Goal: Information Seeking & Learning: Learn about a topic

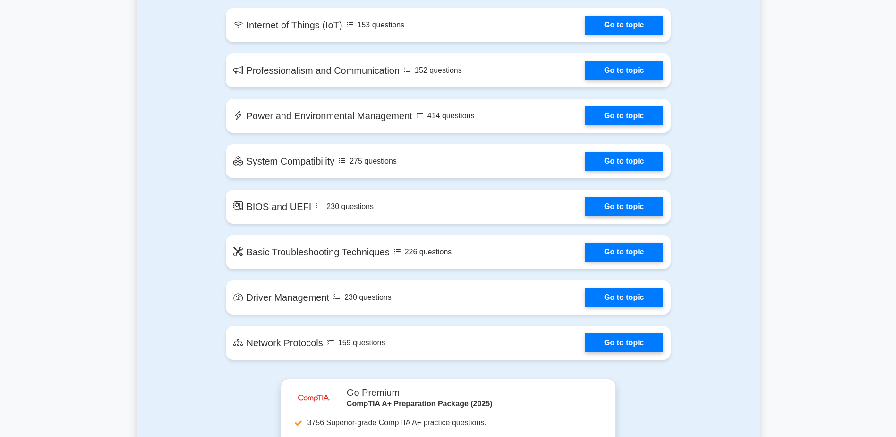
scroll to position [1276, 0]
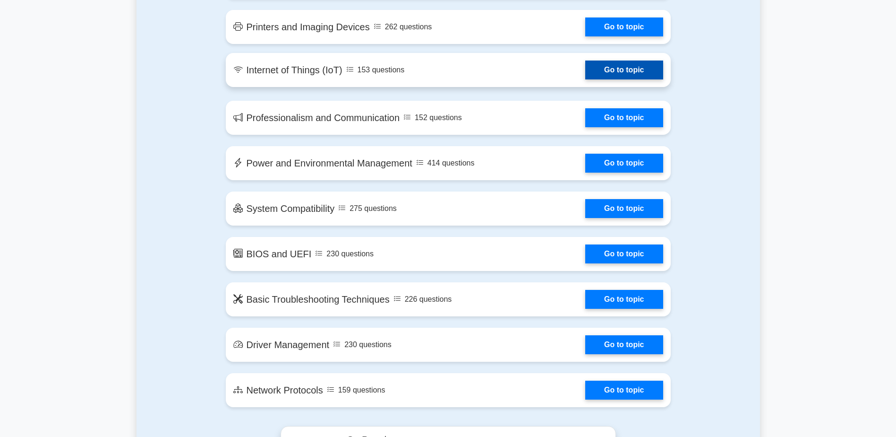
click at [585, 66] on link "Go to topic" at bounding box center [623, 69] width 77 height 19
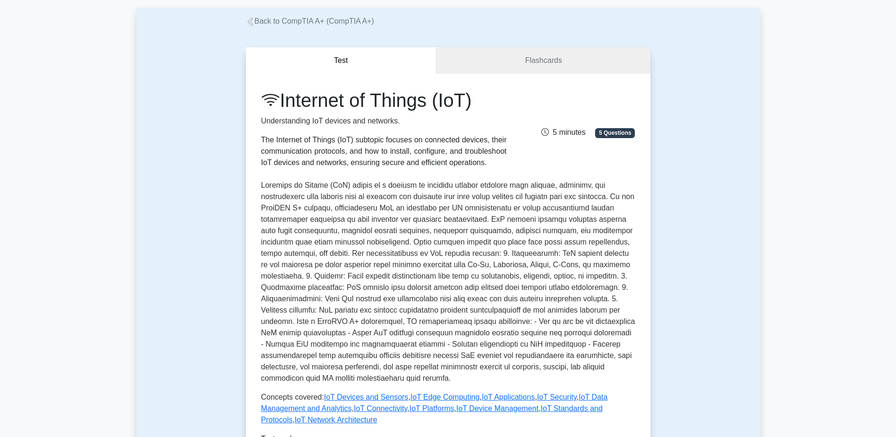
scroll to position [142, 0]
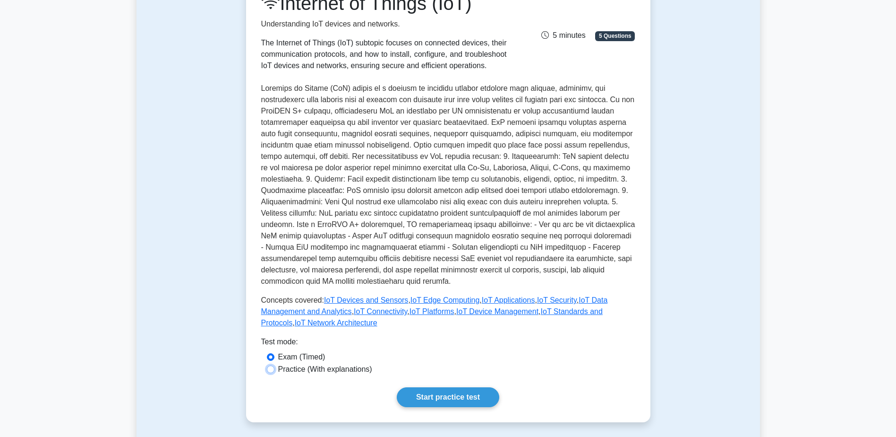
click at [268, 368] on input "Practice (With explanations)" at bounding box center [271, 369] width 8 height 8
radio input "true"
click at [431, 397] on link "Start practice test" at bounding box center [448, 397] width 103 height 20
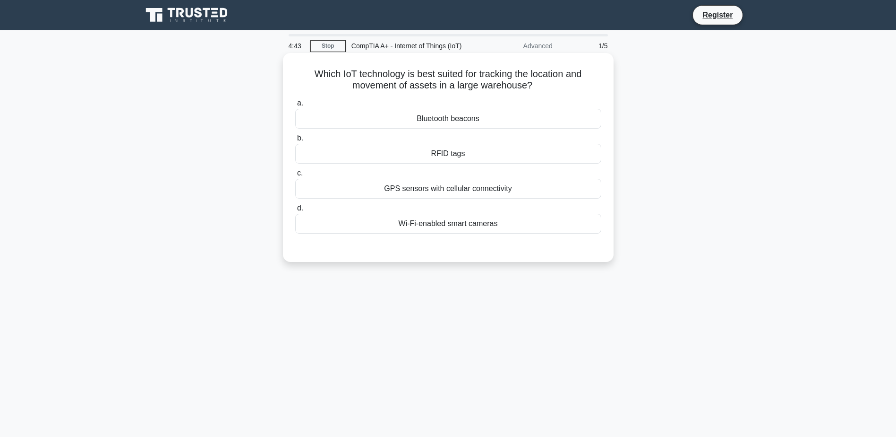
click at [427, 184] on div "GPS sensors with cellular connectivity" at bounding box center [448, 189] width 306 height 20
click at [295, 176] on input "c. GPS sensors with cellular connectivity" at bounding box center [295, 173] width 0 height 6
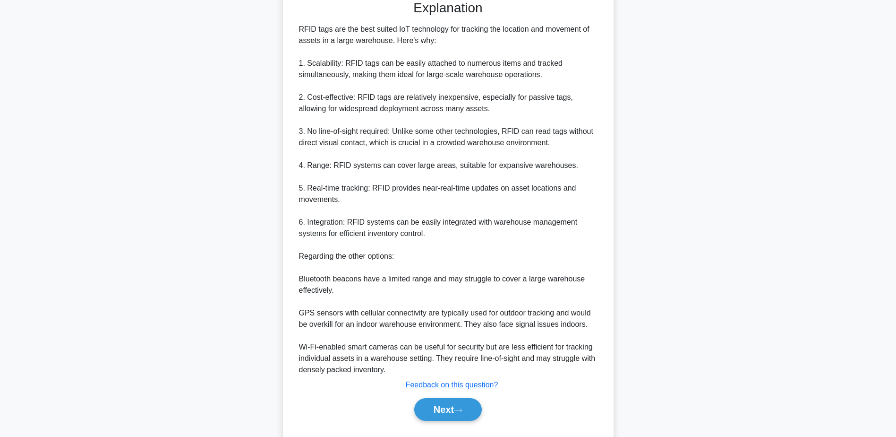
scroll to position [225, 0]
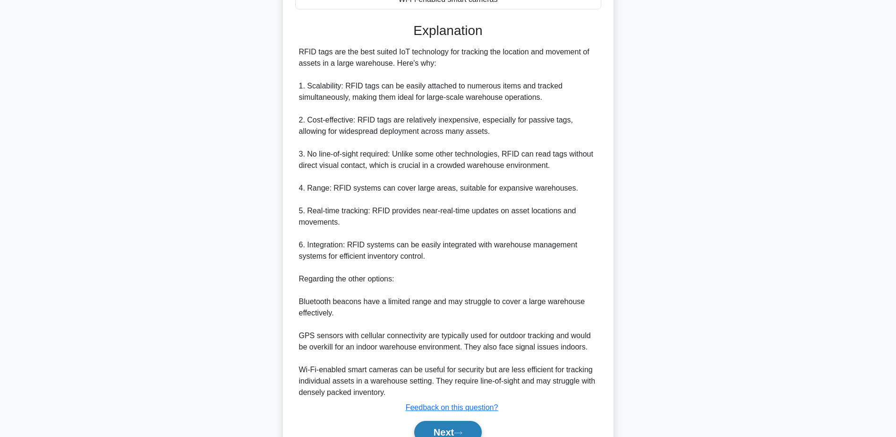
click at [450, 428] on button "Next" at bounding box center [448, 431] width 68 height 23
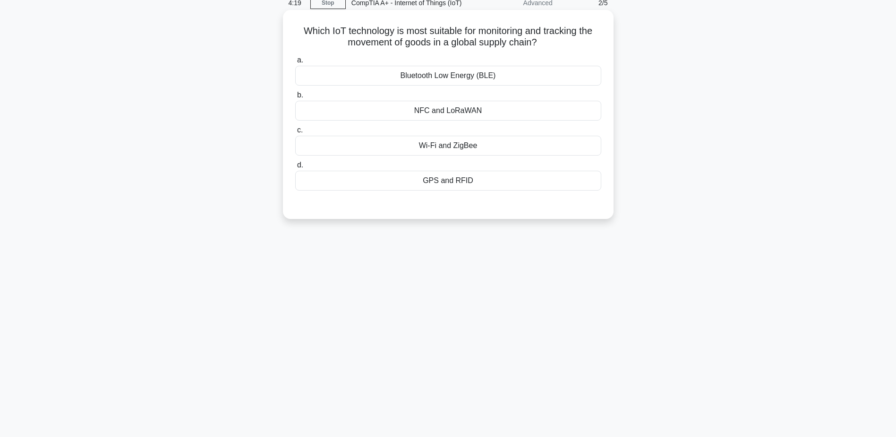
scroll to position [26, 0]
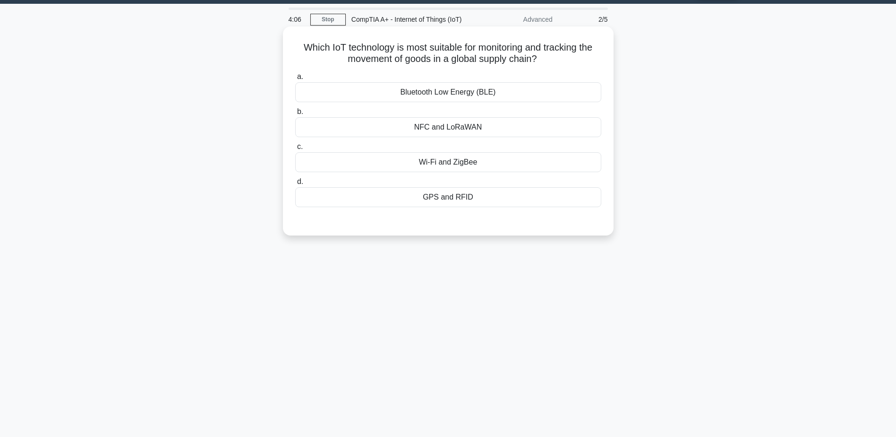
click at [449, 201] on div "GPS and RFID" at bounding box center [448, 197] width 306 height 20
click at [295, 185] on input "d. GPS and RFID" at bounding box center [295, 182] width 0 height 6
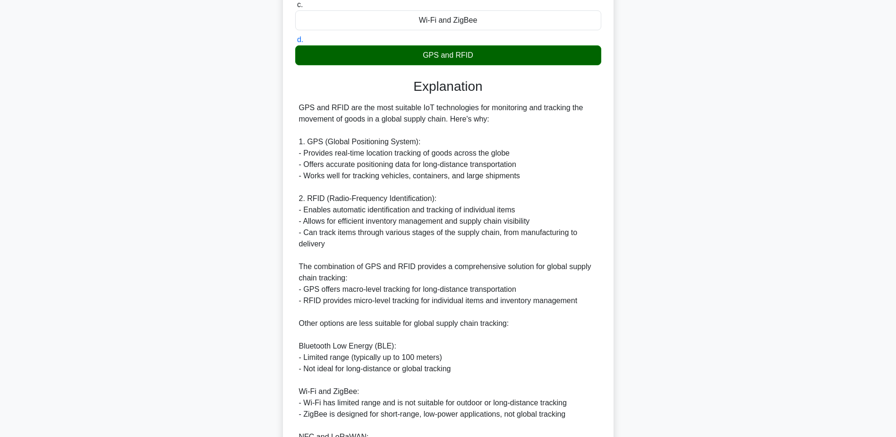
scroll to position [339, 0]
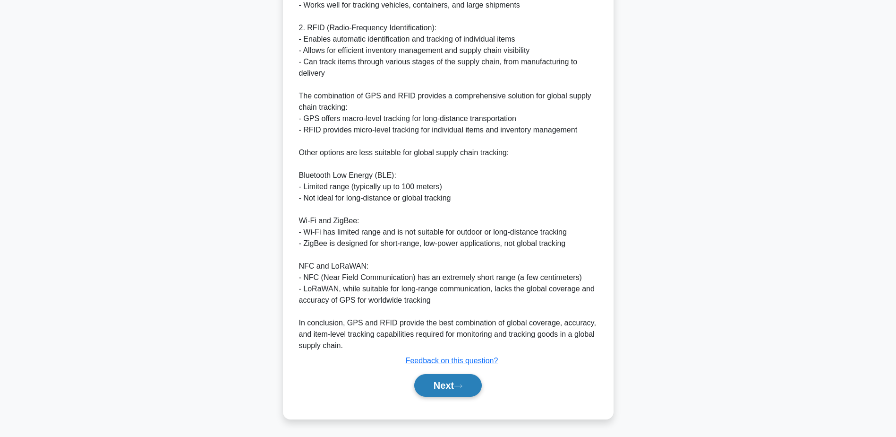
click at [454, 389] on button "Next" at bounding box center [448, 385] width 68 height 23
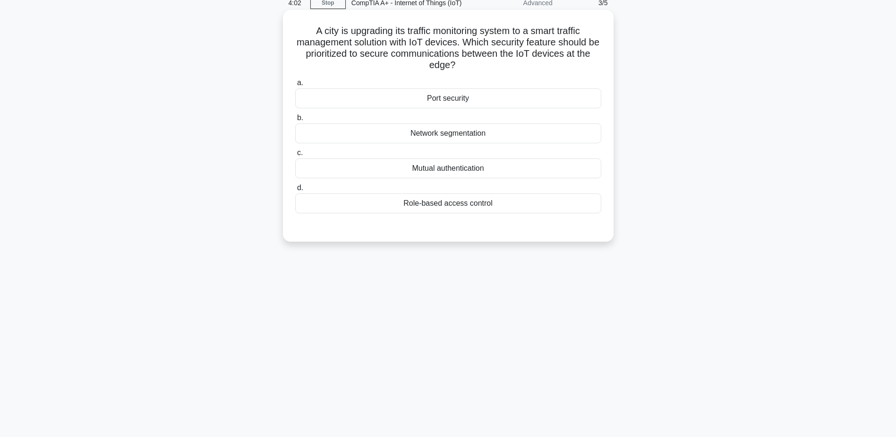
scroll to position [26, 0]
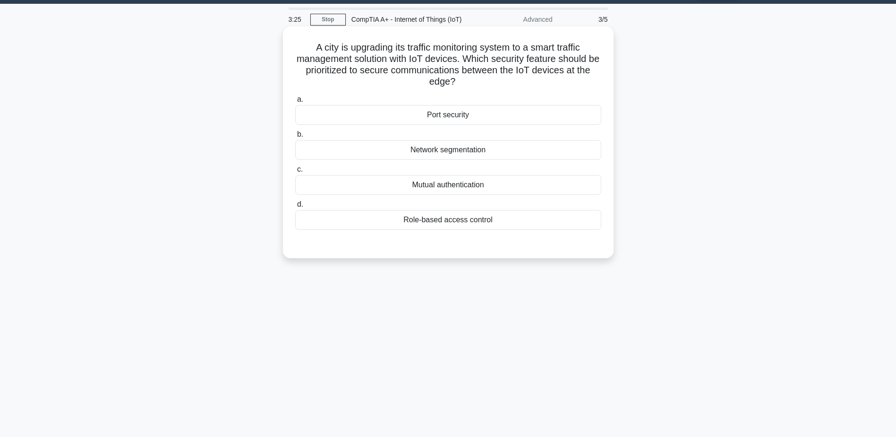
click at [450, 223] on div "Role-based access control" at bounding box center [448, 220] width 306 height 20
click at [295, 207] on input "d. Role-based access control" at bounding box center [295, 204] width 0 height 6
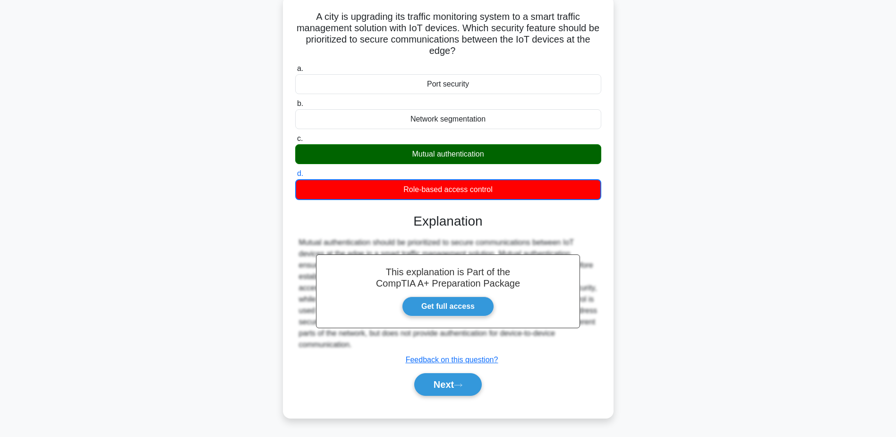
scroll to position [74, 0]
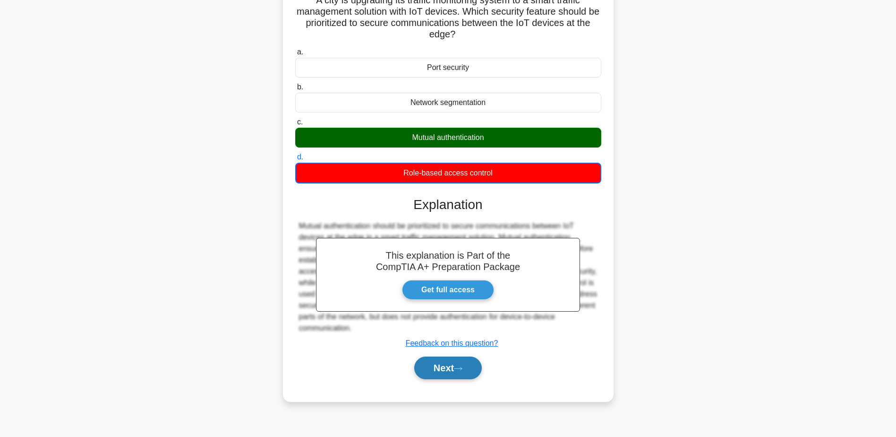
click at [448, 372] on button "Next" at bounding box center [448, 367] width 68 height 23
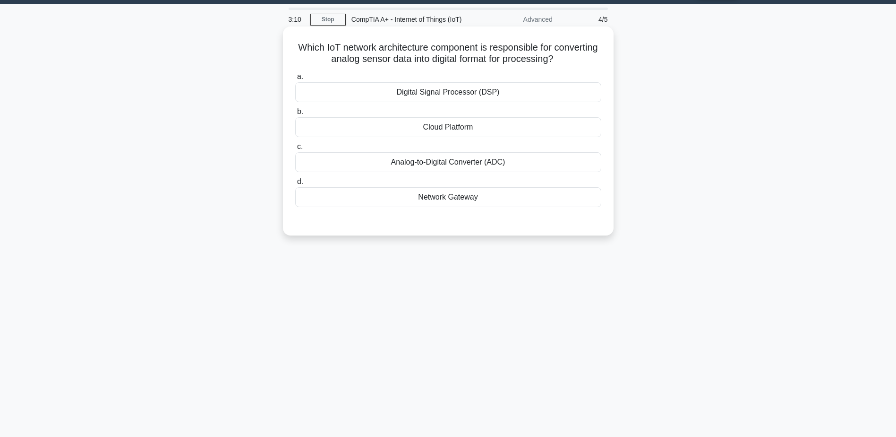
scroll to position [0, 0]
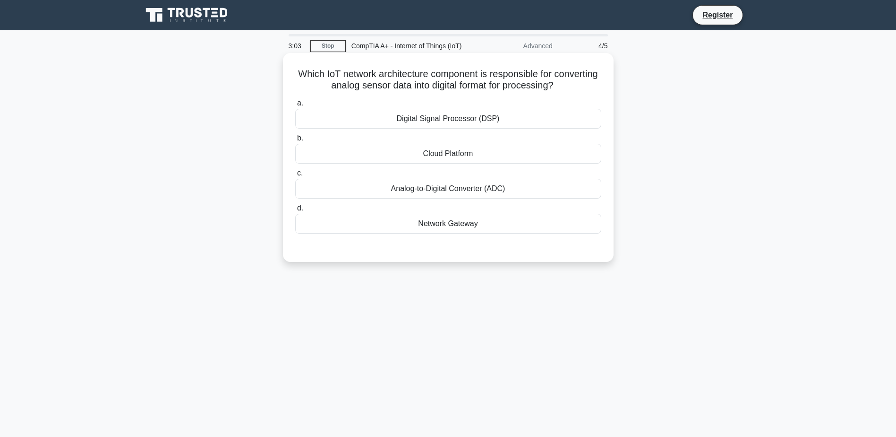
click at [444, 124] on div "Digital Signal Processor (DSP)" at bounding box center [448, 119] width 306 height 20
click at [295, 106] on input "a. Digital Signal Processor (DSP)" at bounding box center [295, 103] width 0 height 6
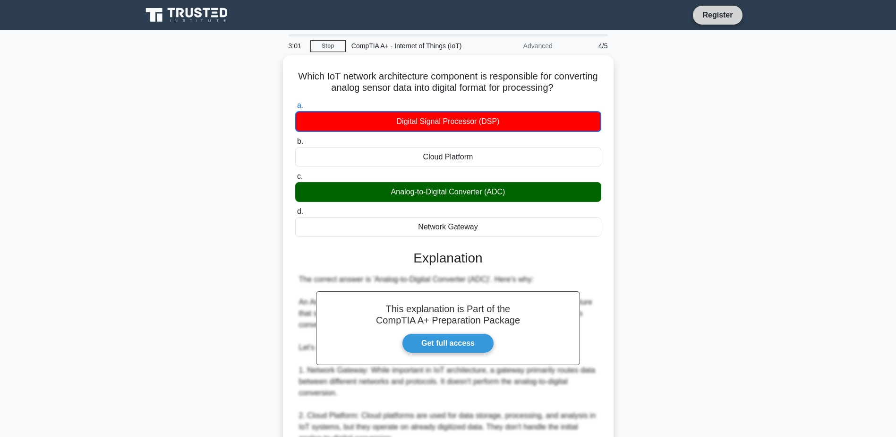
click at [733, 11] on link "Register" at bounding box center [718, 15] width 42 height 12
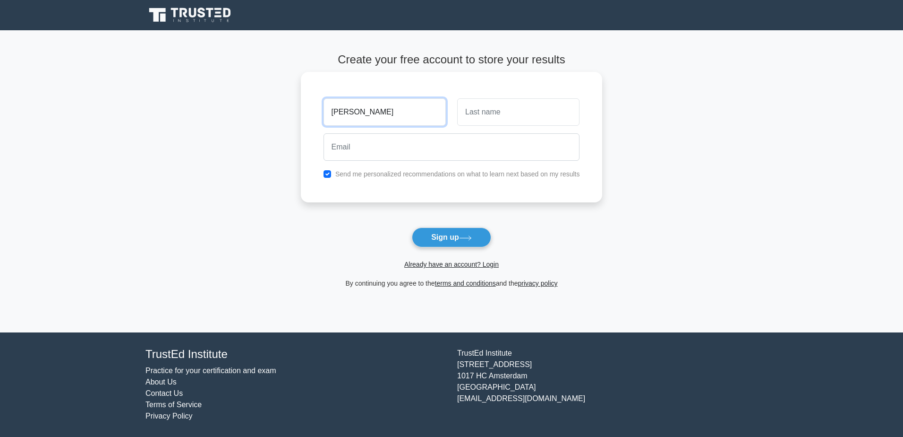
click at [407, 118] on input "[PERSON_NAME]" at bounding box center [385, 111] width 122 height 27
type input "[PERSON_NAME]"
click at [478, 120] on input "text" at bounding box center [518, 111] width 122 height 27
type input "Santos"
drag, startPoint x: 409, startPoint y: 150, endPoint x: 414, endPoint y: 150, distance: 5.2
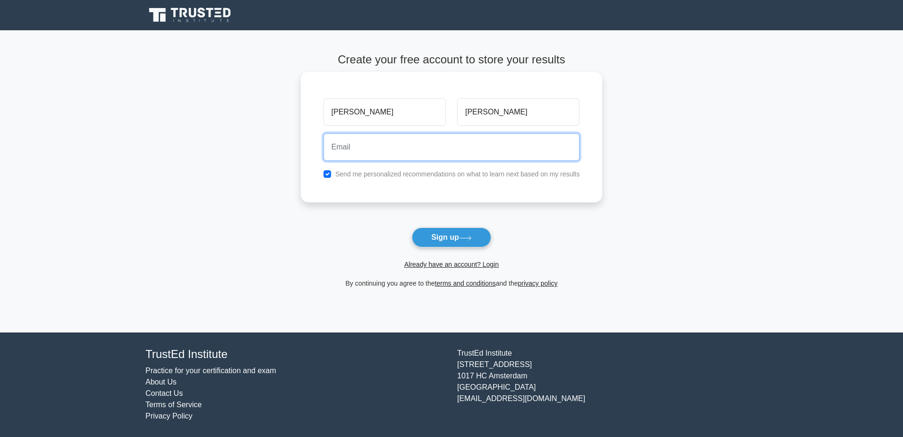
click at [409, 150] on input "email" at bounding box center [452, 146] width 257 height 27
type input "lsantosmartins10@gmail.com"
click at [328, 175] on input "checkbox" at bounding box center [328, 174] width 8 height 8
checkbox input "false"
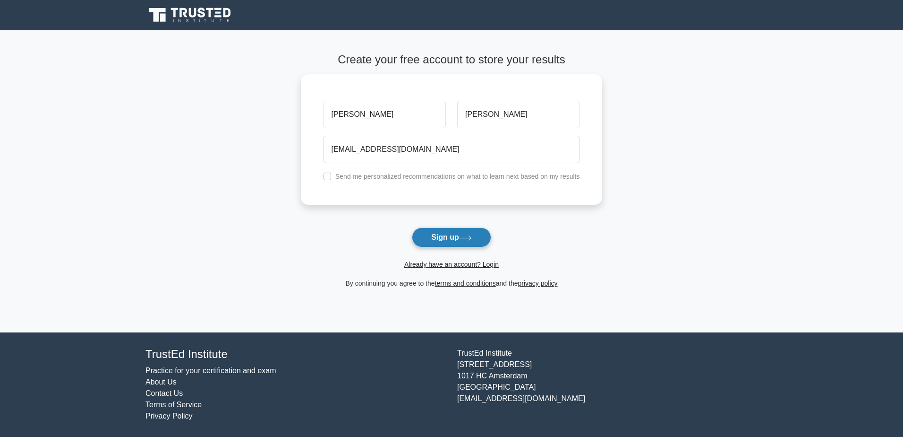
click at [446, 234] on button "Sign up" at bounding box center [451, 237] width 79 height 20
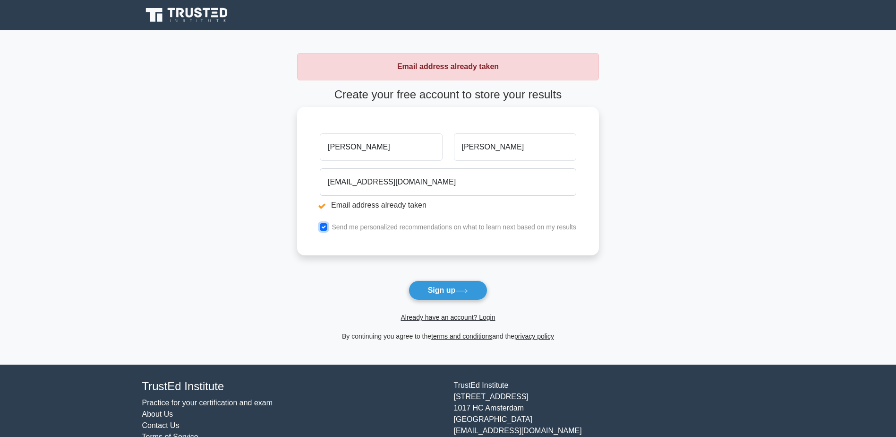
click at [322, 228] on input "checkbox" at bounding box center [324, 227] width 8 height 8
checkbox input "false"
click at [450, 317] on link "Already have an account? Login" at bounding box center [448, 317] width 94 height 8
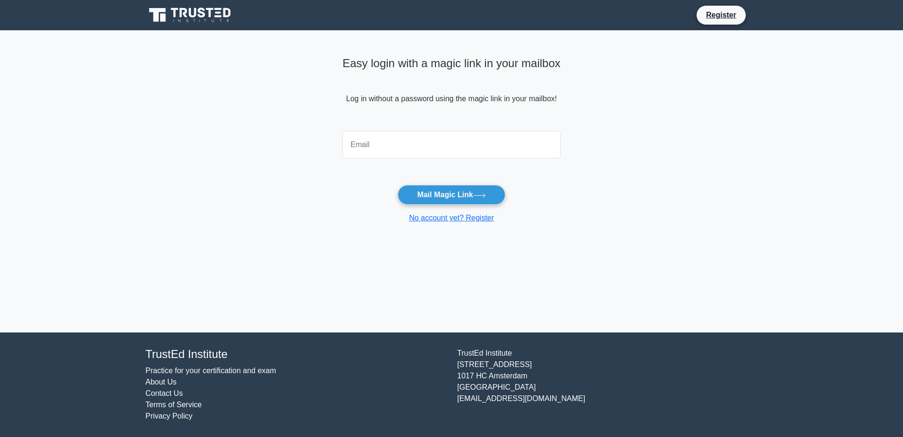
click at [407, 142] on input "email" at bounding box center [452, 144] width 218 height 27
type input "L"
click at [407, 142] on input "email" at bounding box center [452, 144] width 218 height 27
click at [468, 143] on input "[EMAIL_ADDRESS][DOMAIN_NAME]" at bounding box center [452, 144] width 218 height 27
type input "[EMAIL_ADDRESS][DOMAIN_NAME]"
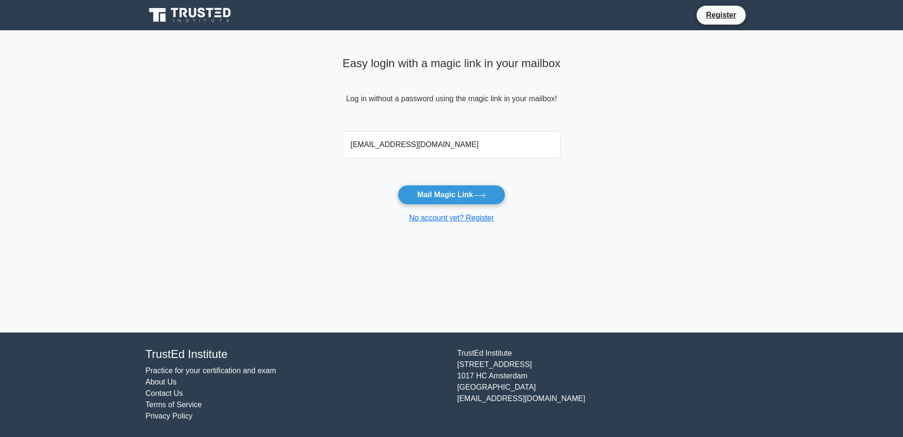
click at [624, 197] on main "Easy login with a magic link in your mailbox Log in without a password using th…" at bounding box center [451, 181] width 903 height 302
click at [448, 194] on button "Mail Magic Link" at bounding box center [451, 195] width 107 height 20
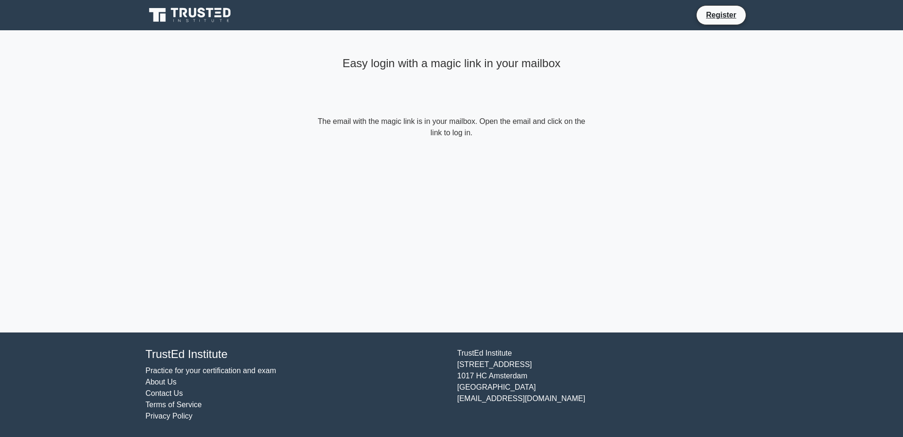
click at [198, 13] on icon at bounding box center [191, 15] width 91 height 18
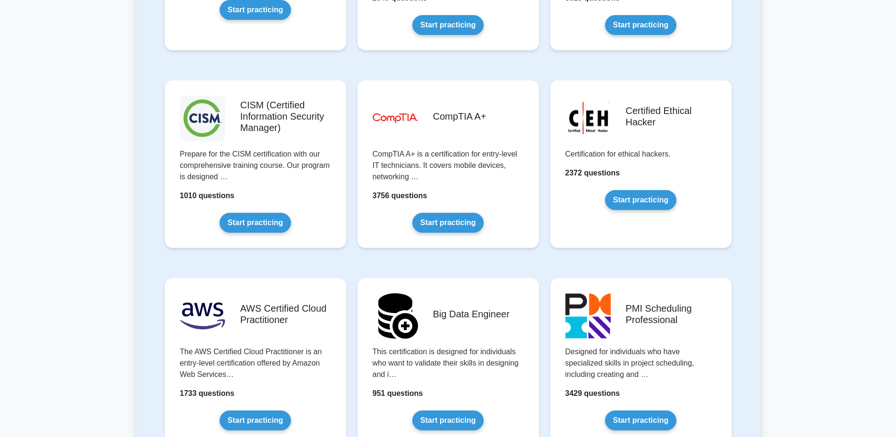
scroll to position [1323, 0]
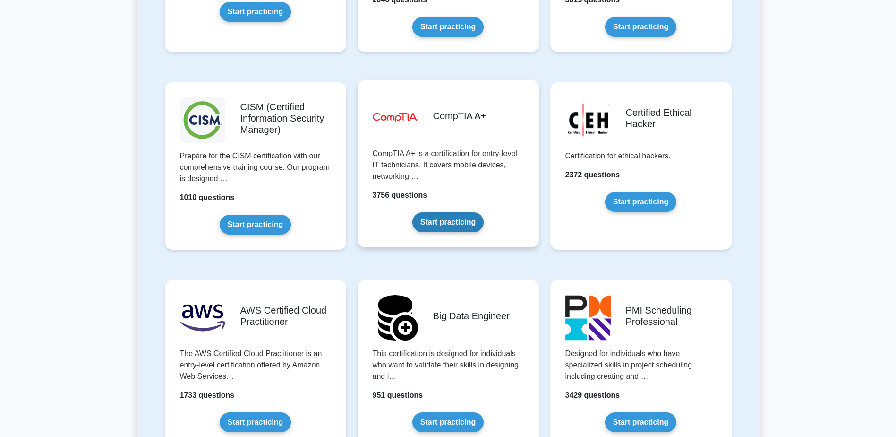
click at [460, 216] on link "Start practicing" at bounding box center [447, 222] width 71 height 20
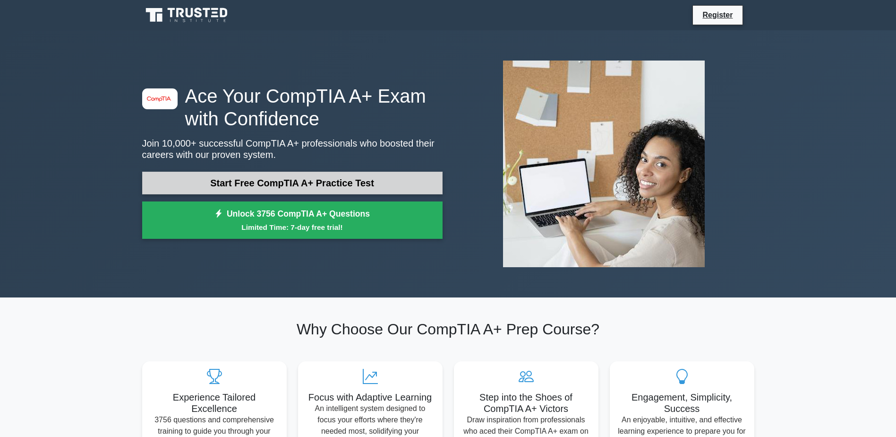
click at [302, 175] on link "Start Free CompTIA A+ Practice Test" at bounding box center [292, 182] width 300 height 23
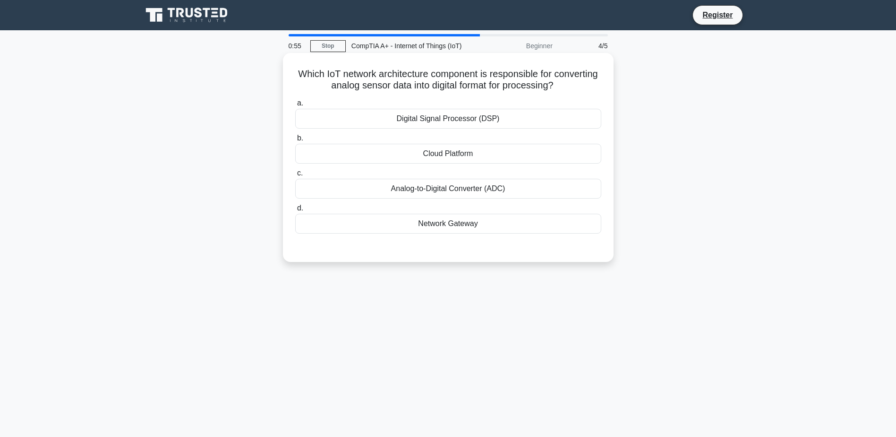
click at [444, 189] on div "Analog-to-Digital Converter (ADC)" at bounding box center [448, 189] width 306 height 20
click at [295, 176] on input "c. Analog-to-Digital Converter (ADC)" at bounding box center [295, 173] width 0 height 6
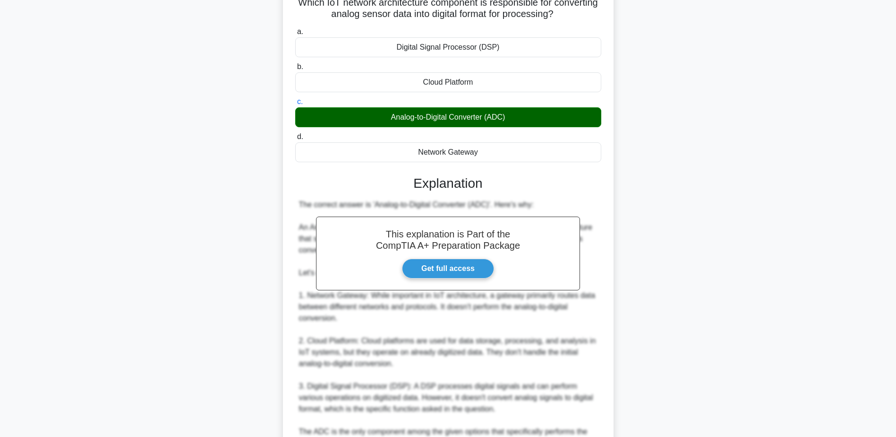
scroll to position [142, 0]
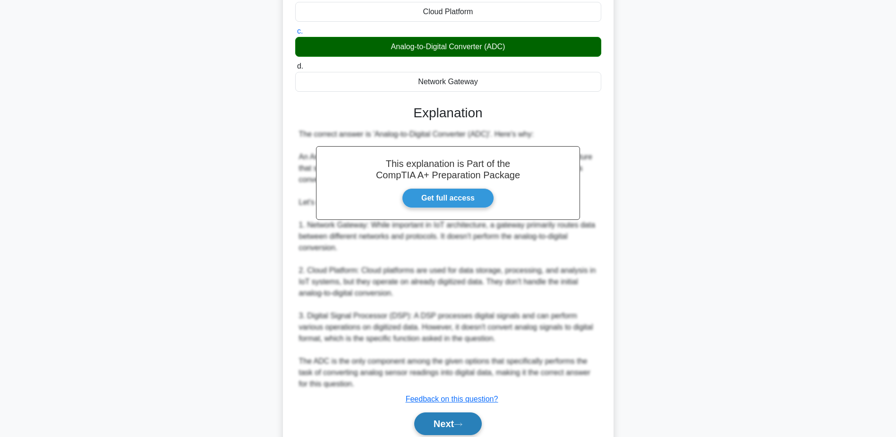
click at [447, 424] on button "Next" at bounding box center [448, 423] width 68 height 23
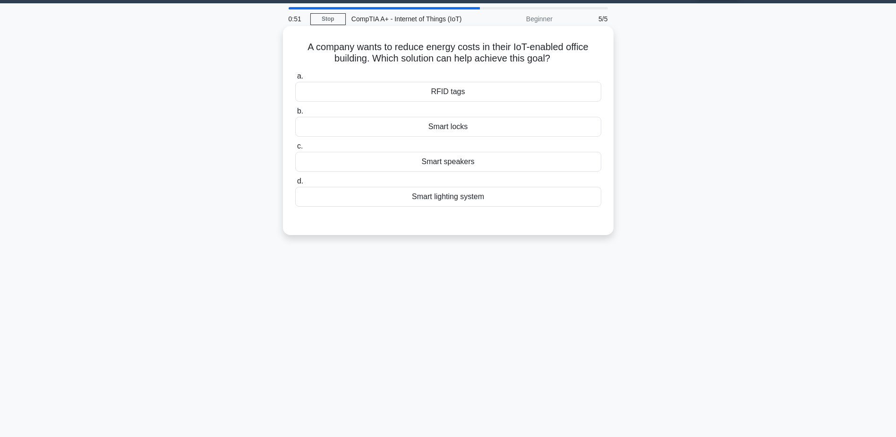
scroll to position [26, 0]
click at [472, 200] on div "Smart lighting system" at bounding box center [448, 197] width 306 height 20
click at [295, 185] on input "d. Smart lighting system" at bounding box center [295, 182] width 0 height 6
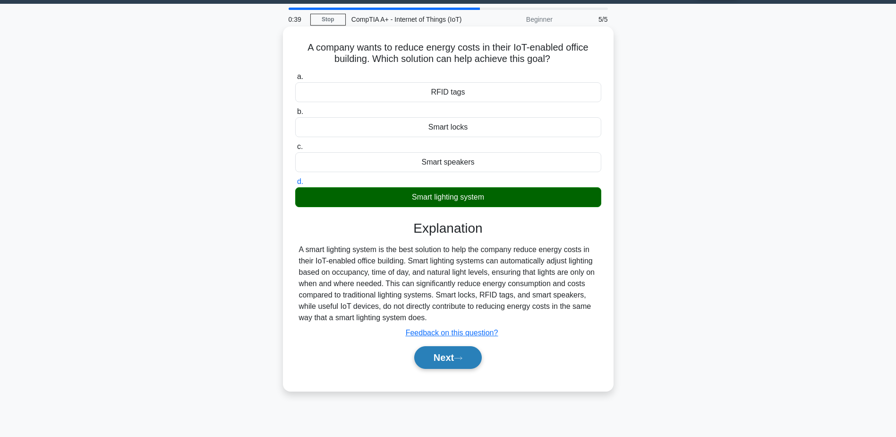
click at [455, 357] on button "Next" at bounding box center [448, 357] width 68 height 23
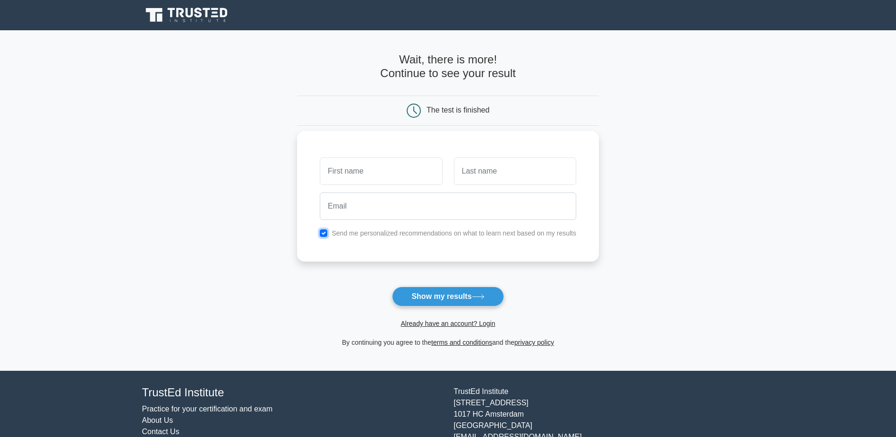
click at [324, 234] on input "checkbox" at bounding box center [324, 233] width 8 height 8
checkbox input "false"
click at [367, 172] on input "text" at bounding box center [381, 170] width 122 height 27
type input "\"
type input "[PERSON_NAME]"
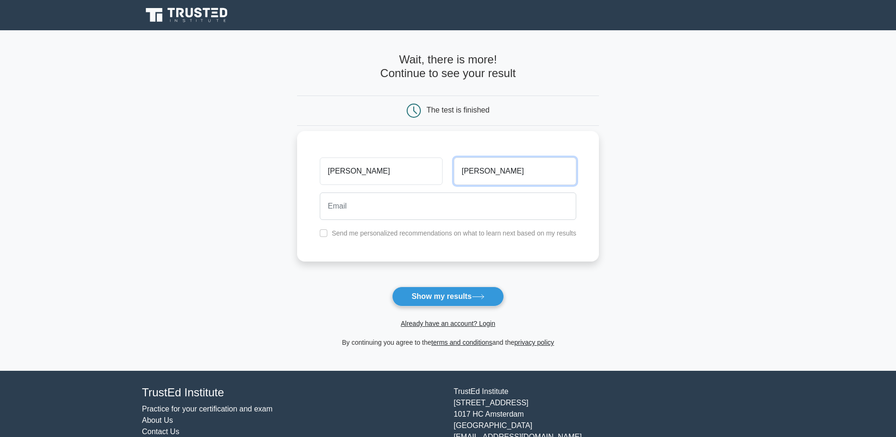
type input "[PERSON_NAME]"
click at [366, 201] on input "email" at bounding box center [448, 205] width 257 height 27
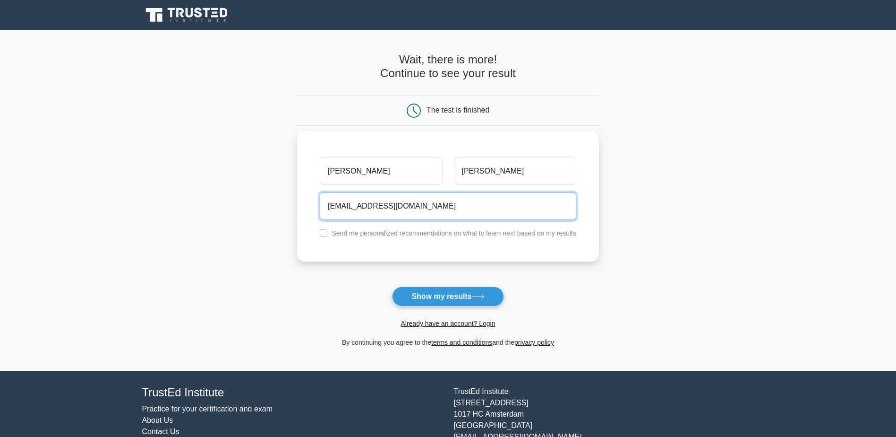
click at [445, 211] on input "[EMAIL_ADDRESS][DOMAIN_NAME]" at bounding box center [448, 205] width 257 height 27
type input "[EMAIL_ADDRESS][DOMAIN_NAME]"
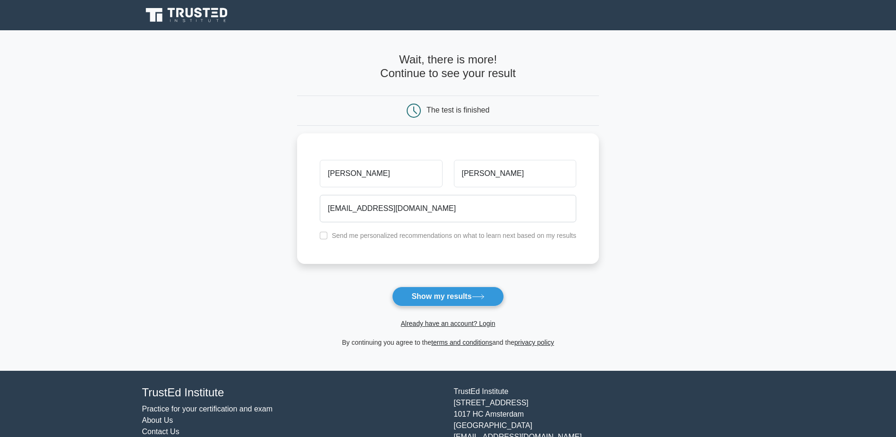
click at [623, 261] on main "Wait, there is more! Continue to see your result The test is finished [PERSON_N…" at bounding box center [448, 200] width 896 height 340
click at [412, 296] on button "Show my results" at bounding box center [447, 296] width 111 height 20
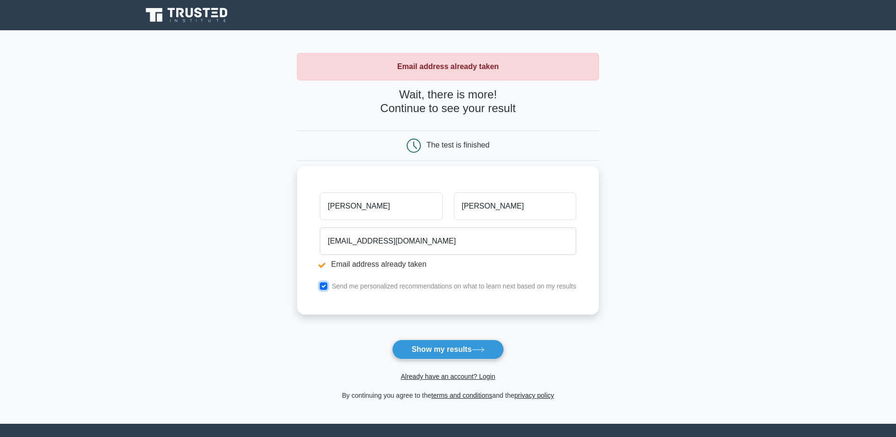
click at [323, 284] on input "checkbox" at bounding box center [324, 286] width 8 height 8
checkbox input "false"
